Goal: Task Accomplishment & Management: Use online tool/utility

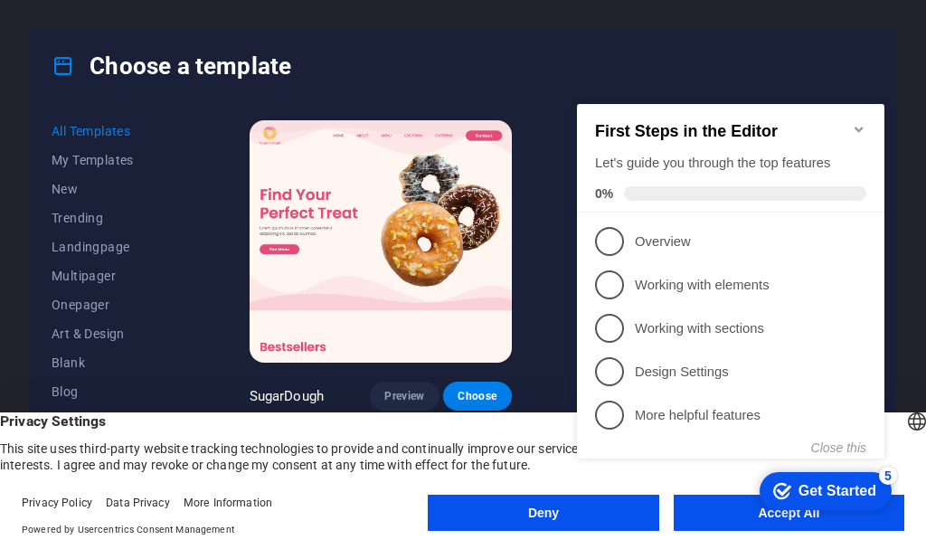
click at [504, 49] on div "Choose a template" at bounding box center [463, 66] width 866 height 72
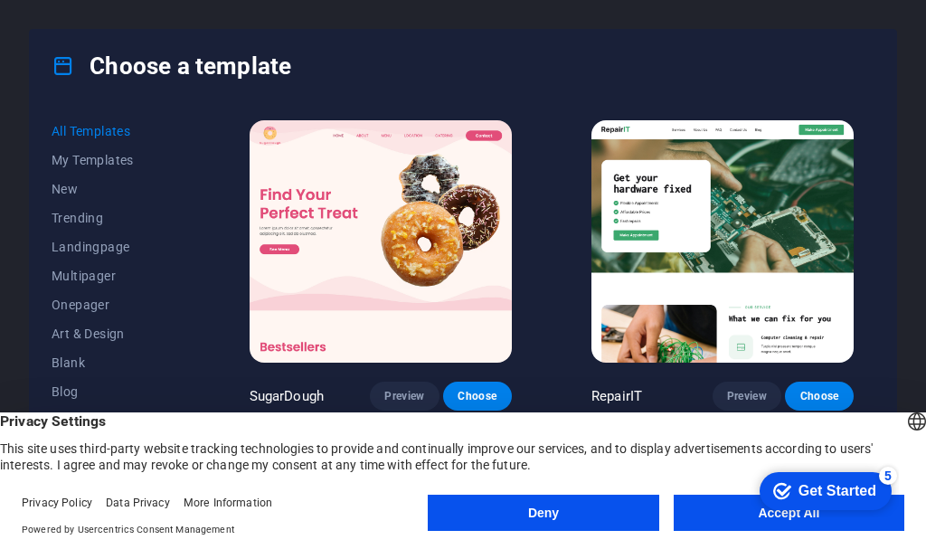
click at [514, 516] on button "Deny" at bounding box center [543, 512] width 231 height 36
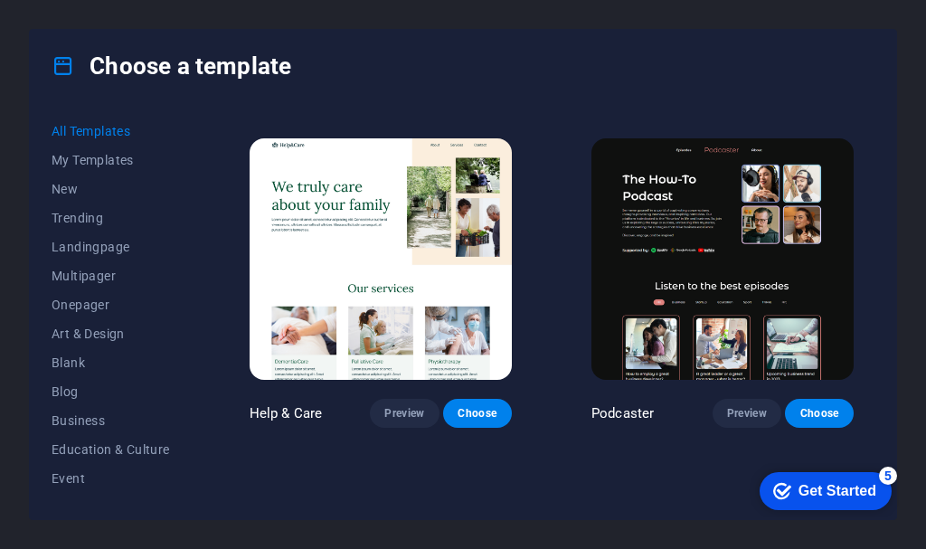
scroll to position [1898, 0]
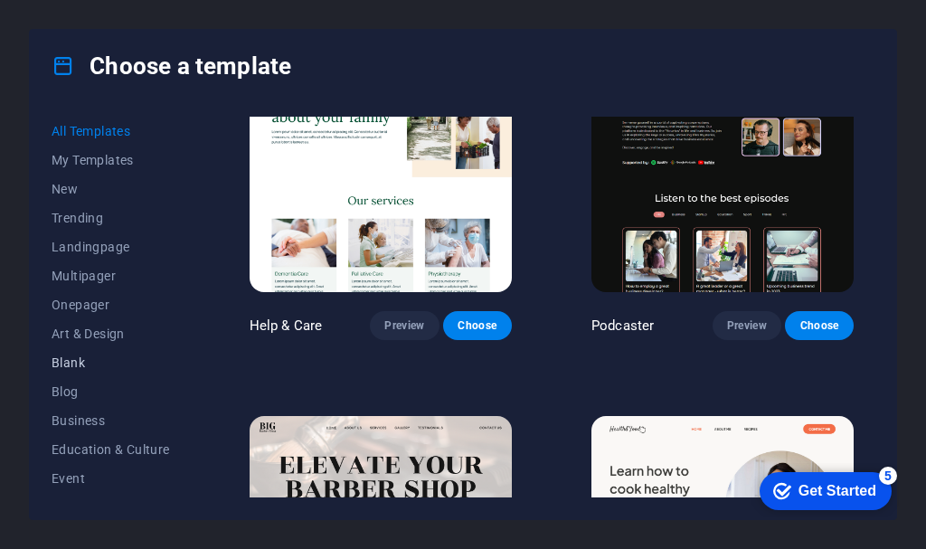
click at [69, 361] on span "Blank" at bounding box center [111, 362] width 118 height 14
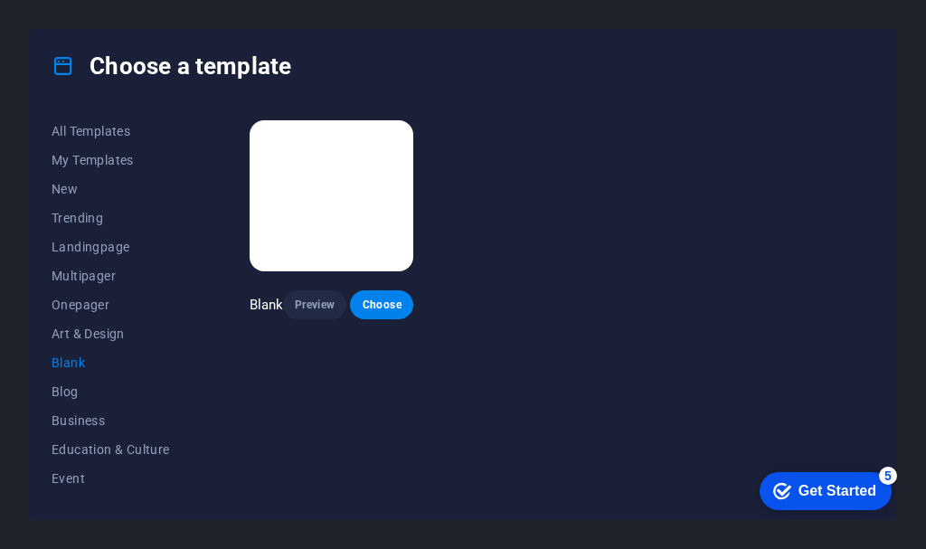
scroll to position [0, 0]
click at [71, 400] on button "Blog" at bounding box center [111, 391] width 118 height 29
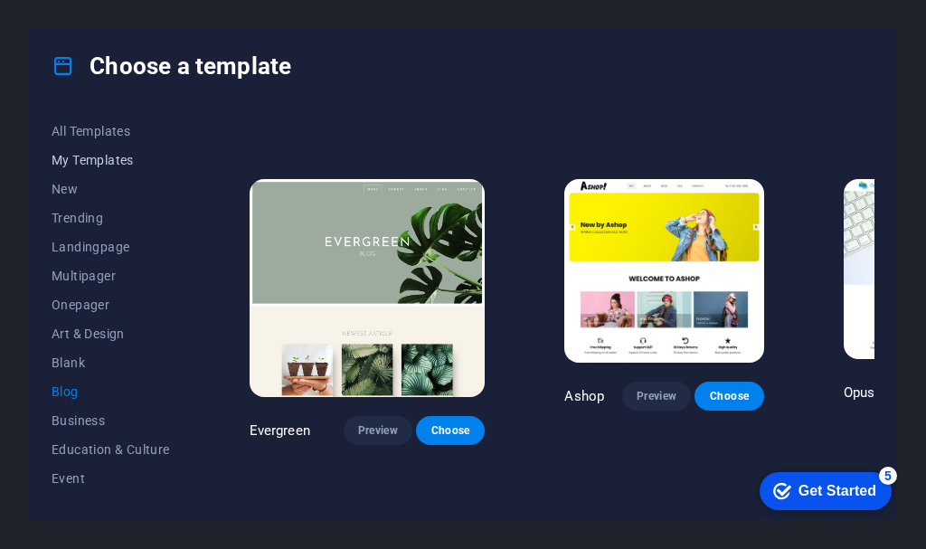
click at [108, 150] on button "My Templates" at bounding box center [111, 160] width 118 height 29
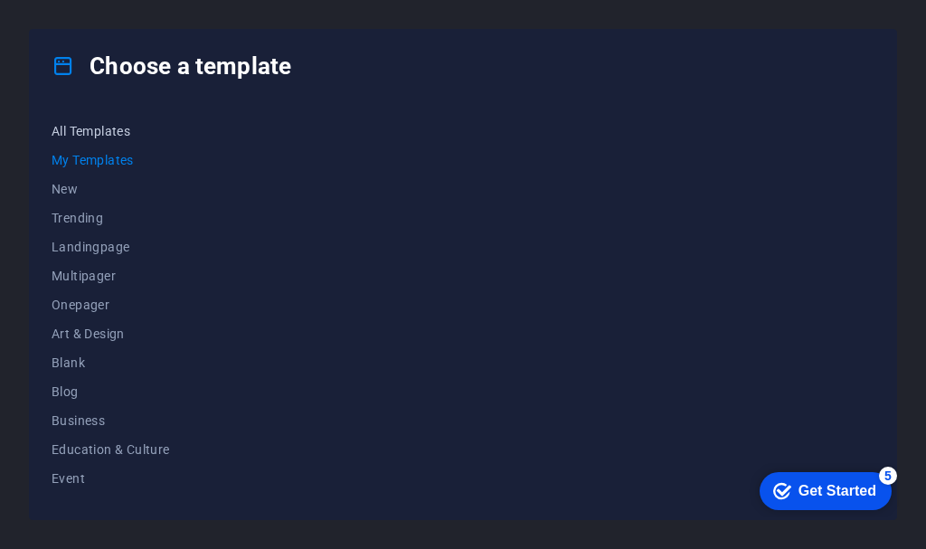
click at [111, 121] on button "All Templates" at bounding box center [111, 131] width 118 height 29
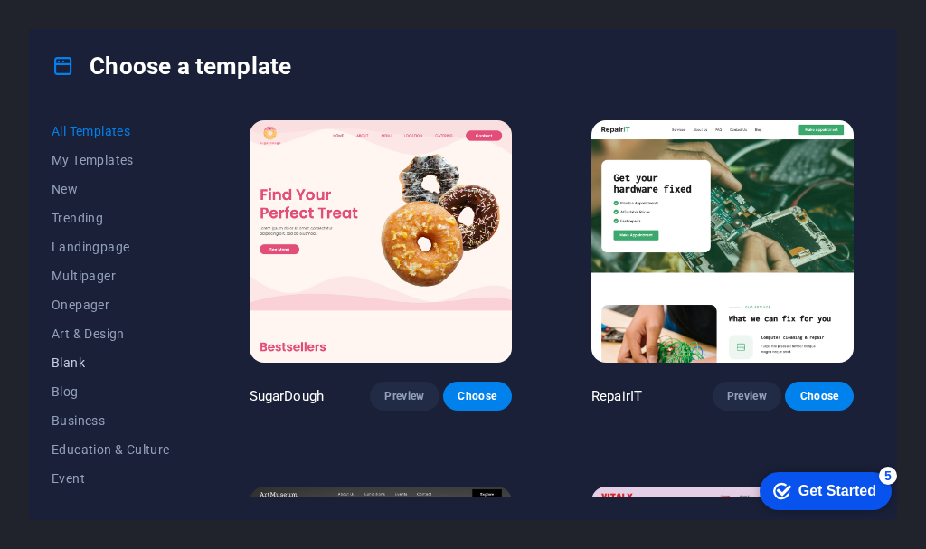
click at [89, 364] on span "Blank" at bounding box center [111, 362] width 118 height 14
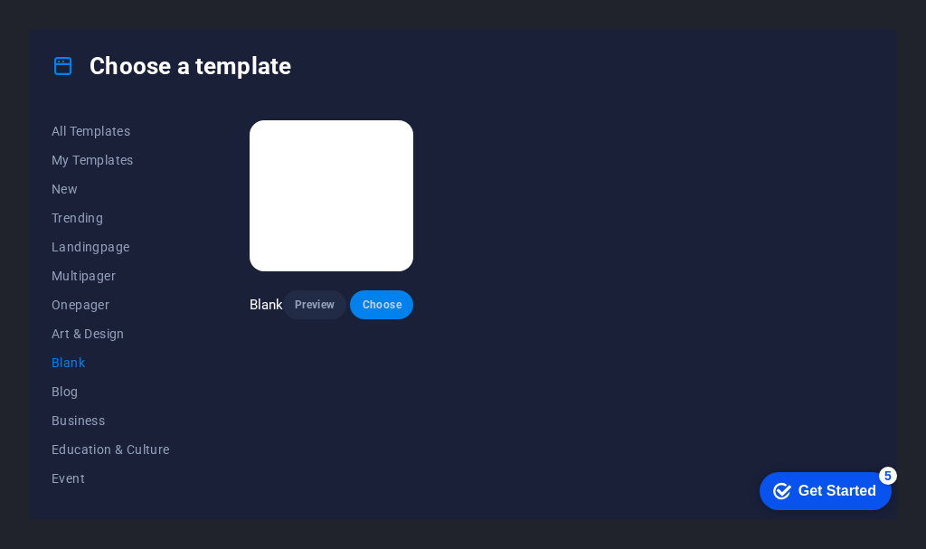
click at [372, 303] on span "Choose" at bounding box center [381, 304] width 34 height 14
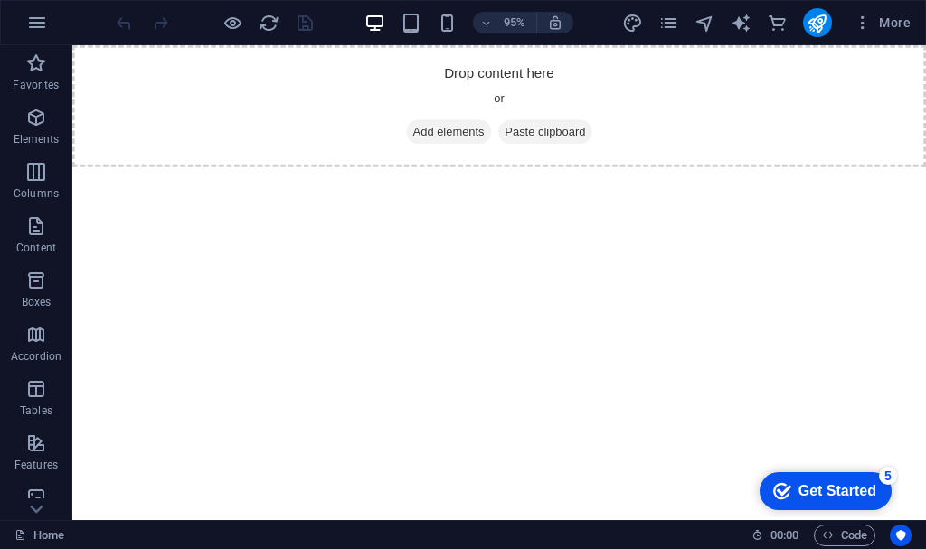
click at [836, 483] on div "Get Started" at bounding box center [837, 491] width 78 height 16
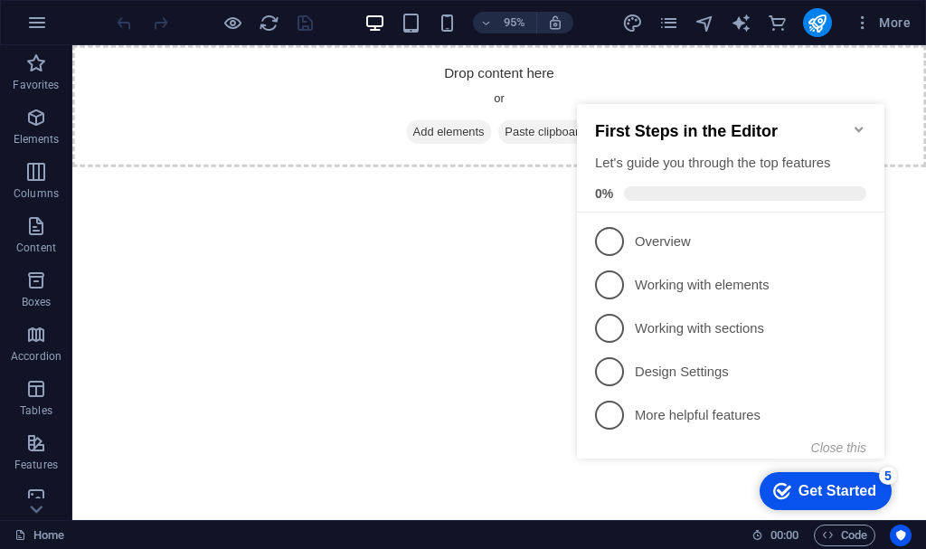
click at [100, 174] on html "Skip to main content Drop content here or Add elements Paste clipboard" at bounding box center [521, 109] width 899 height 128
click at [321, 174] on html "Skip to main content Drop content here or Add elements Paste clipboard" at bounding box center [521, 109] width 899 height 128
